Goal: Register for event/course

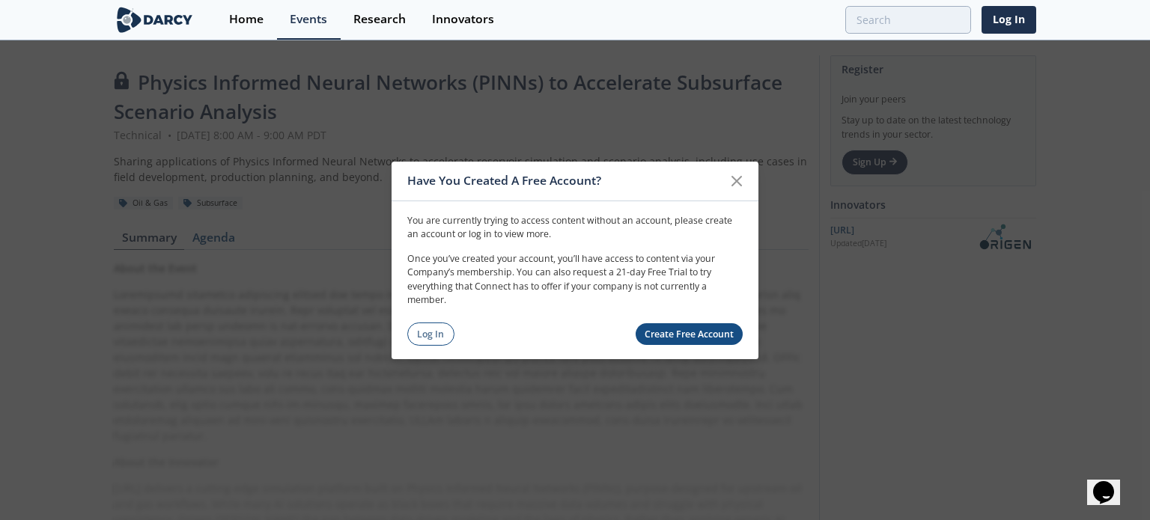
drag, startPoint x: 377, startPoint y: 347, endPoint x: 402, endPoint y: 336, distance: 26.8
click at [377, 347] on div "Have You Created A Free Account? You are currently trying to access content wit…" at bounding box center [575, 260] width 1150 height 520
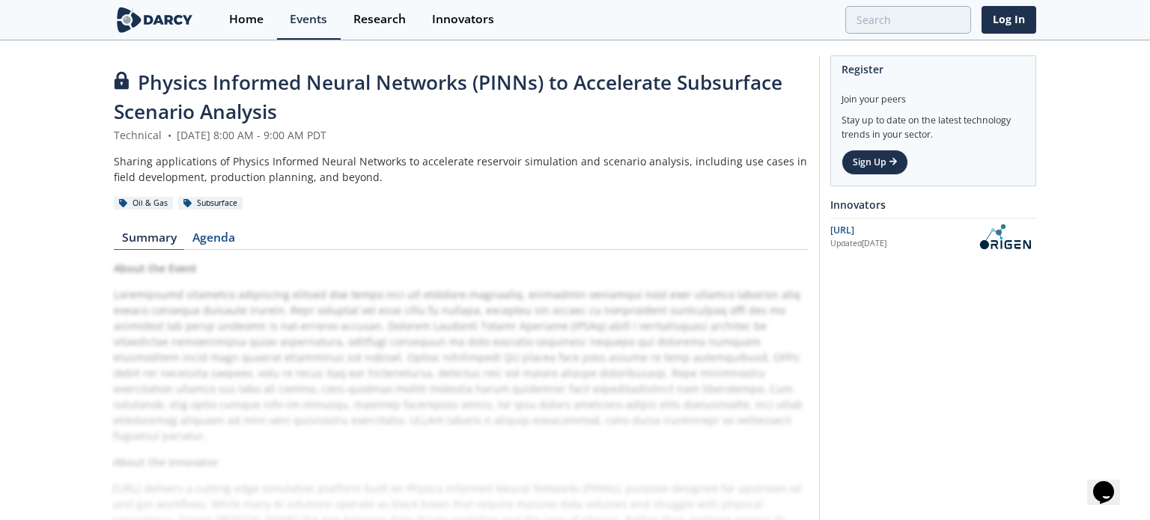
click at [425, 330] on div "About the Event About the Innovator [URL] delivers a cutting-edge simulation pl…" at bounding box center [461, 476] width 695 height 430
click at [1020, 18] on link "Log In" at bounding box center [1009, 20] width 55 height 28
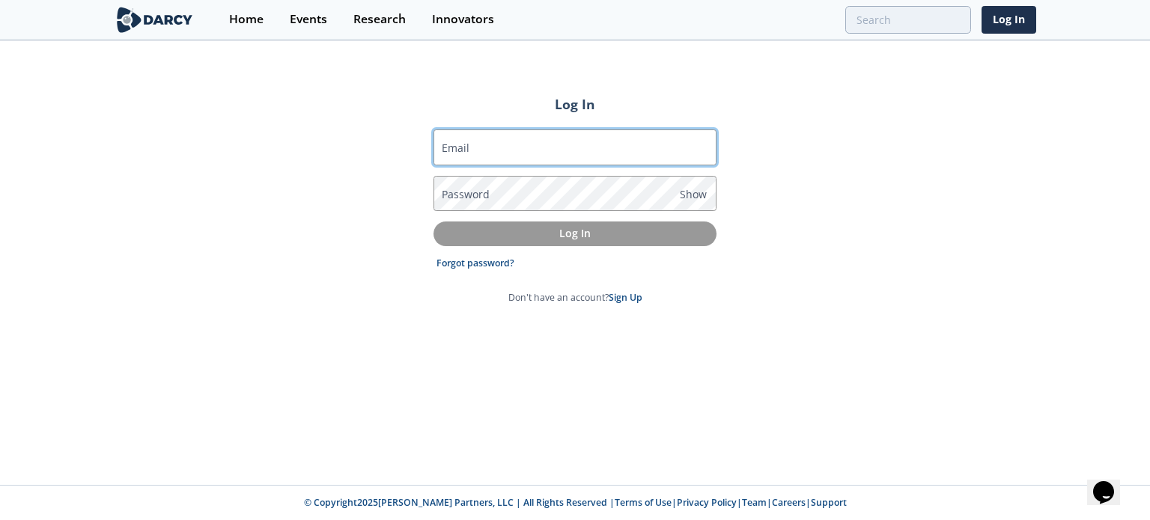
type input "[PERSON_NAME][EMAIL_ADDRESS][PERSON_NAME][DOMAIN_NAME]"
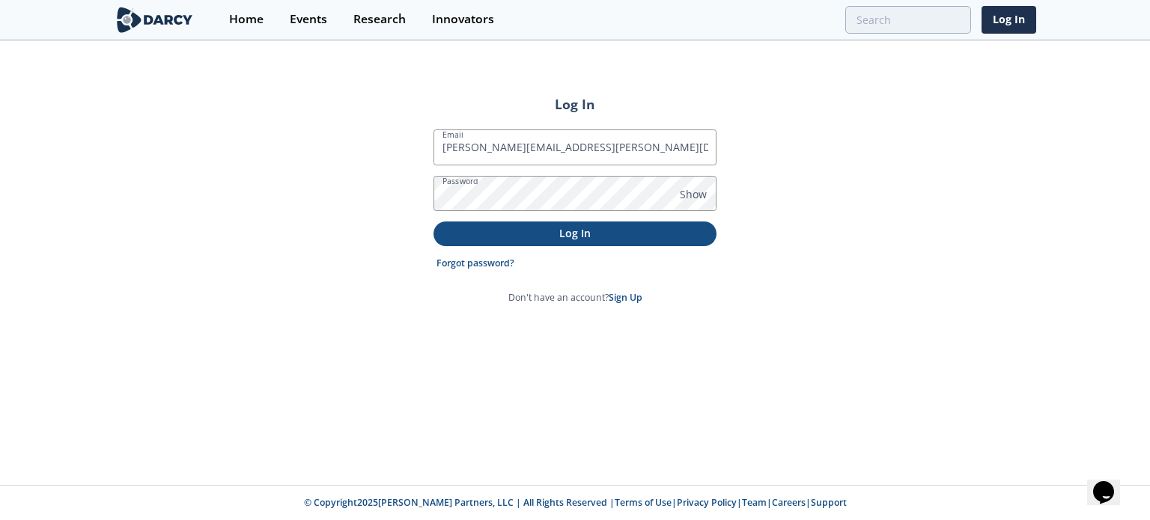
click at [576, 233] on p "Log In" at bounding box center [575, 233] width 262 height 16
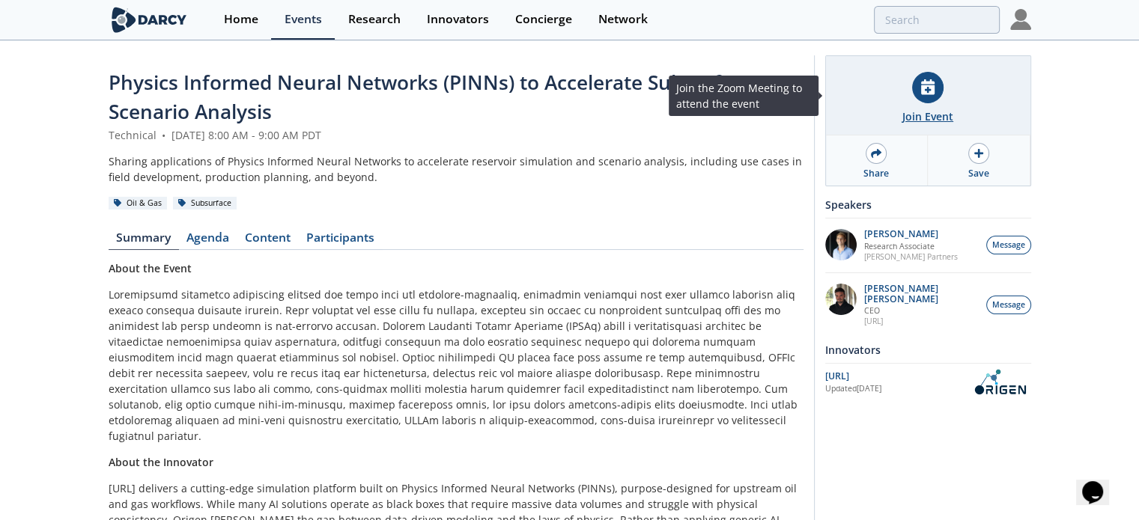
click at [941, 121] on div "Join Event" at bounding box center [927, 117] width 51 height 16
